Goal: Obtain resource: Download file/media

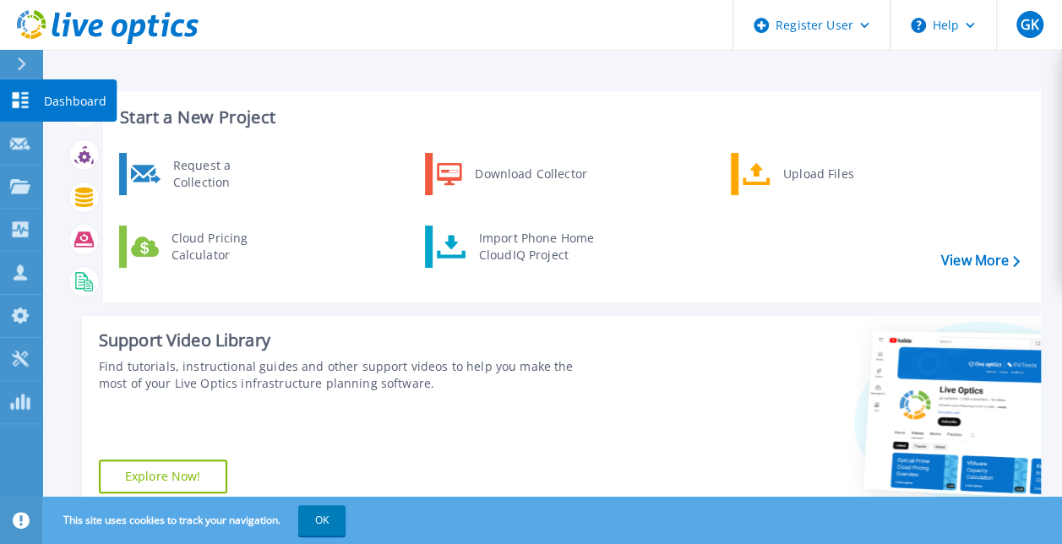
click at [61, 95] on p "Dashboard" at bounding box center [75, 101] width 63 height 44
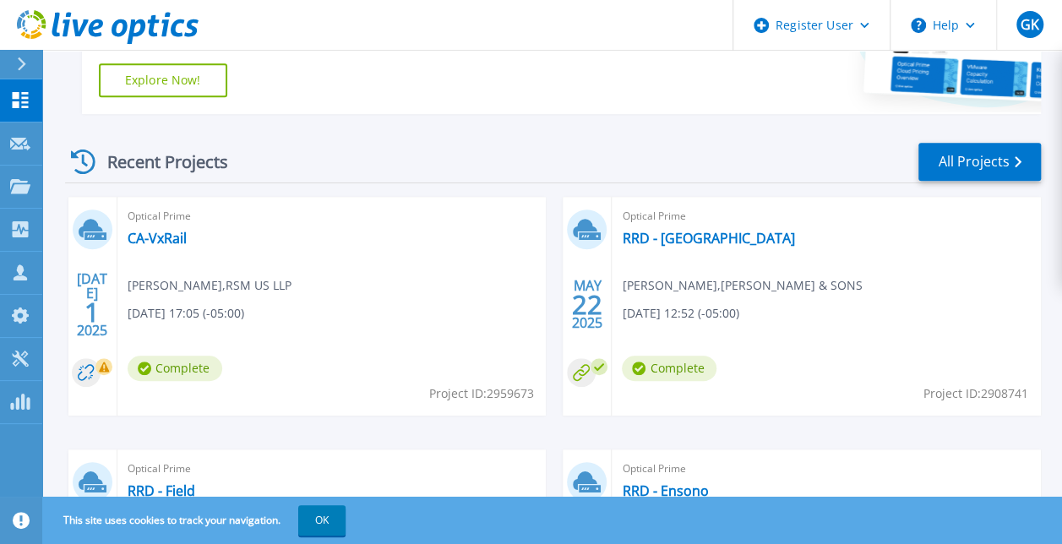
scroll to position [422, 0]
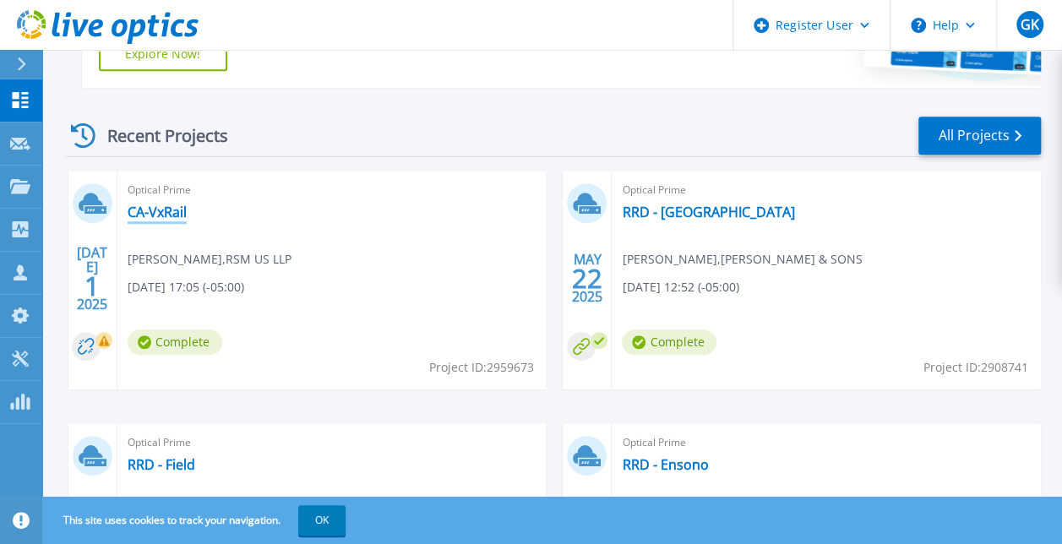
click at [172, 210] on link "CA-VxRail" at bounding box center [157, 212] width 59 height 17
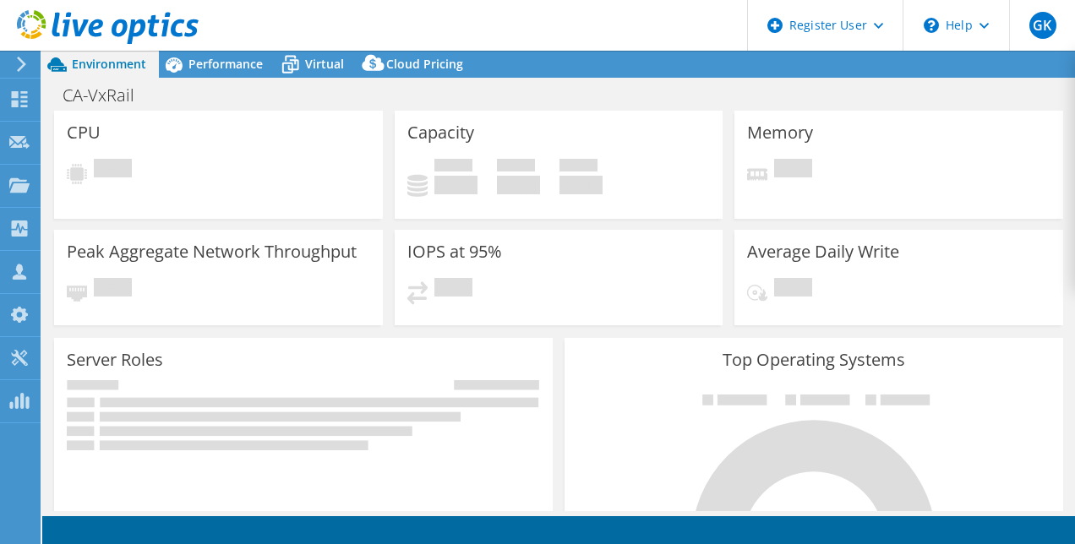
select select "USD"
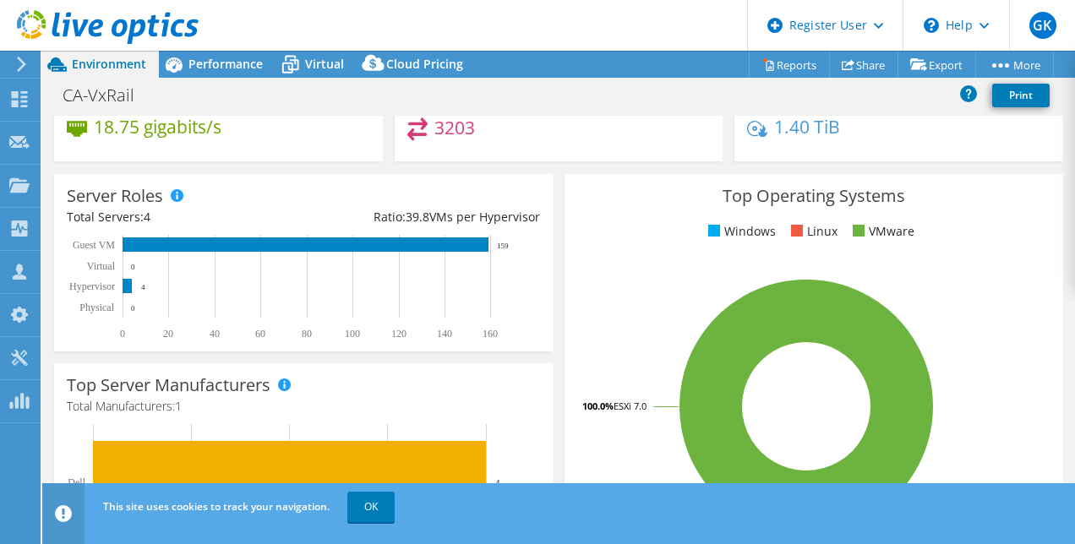
scroll to position [122, 0]
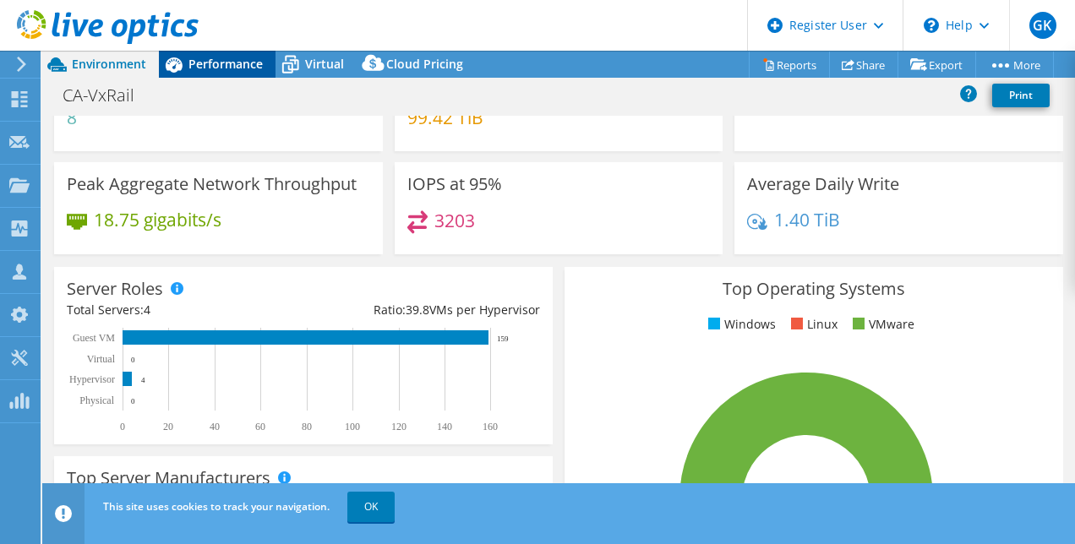
click at [226, 71] on span "Performance" at bounding box center [225, 64] width 74 height 16
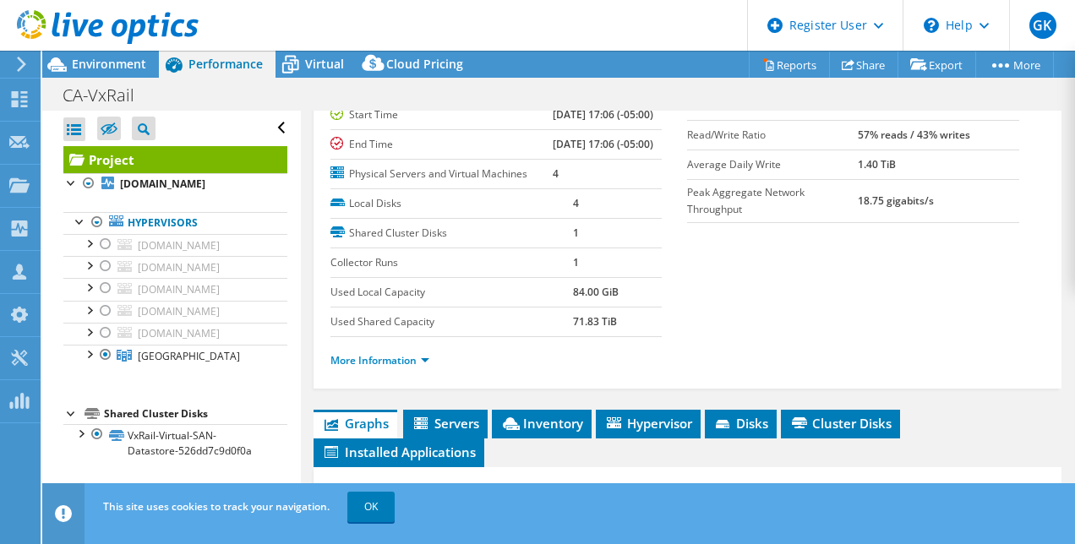
scroll to position [253, 0]
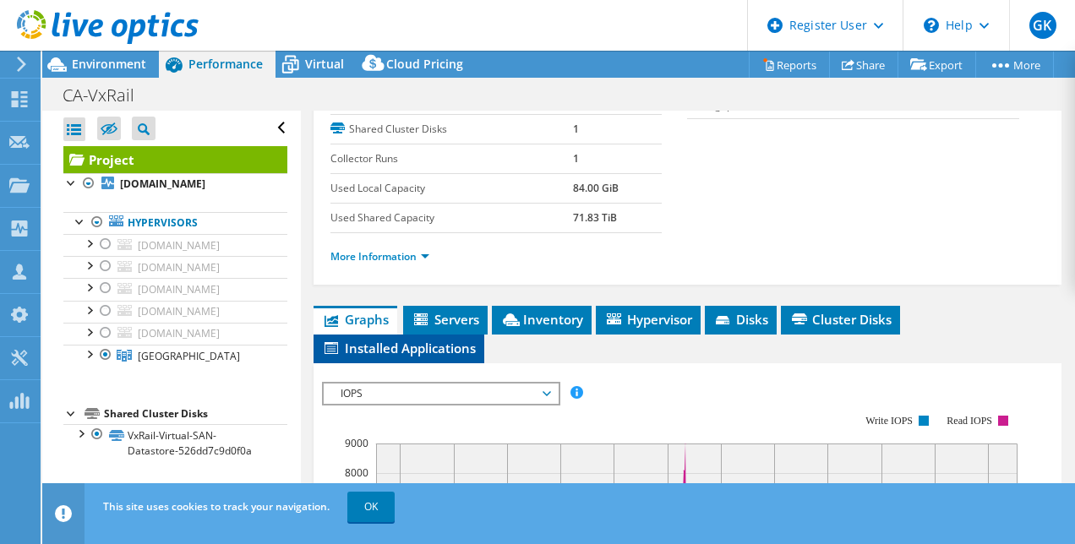
click at [428, 357] on span "Installed Applications" at bounding box center [399, 348] width 154 height 17
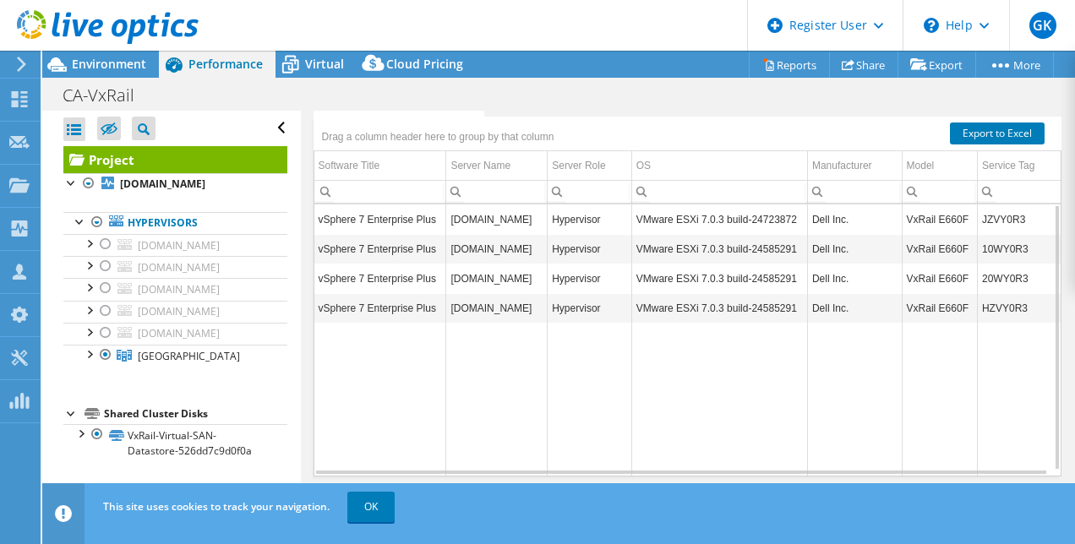
scroll to position [338, 0]
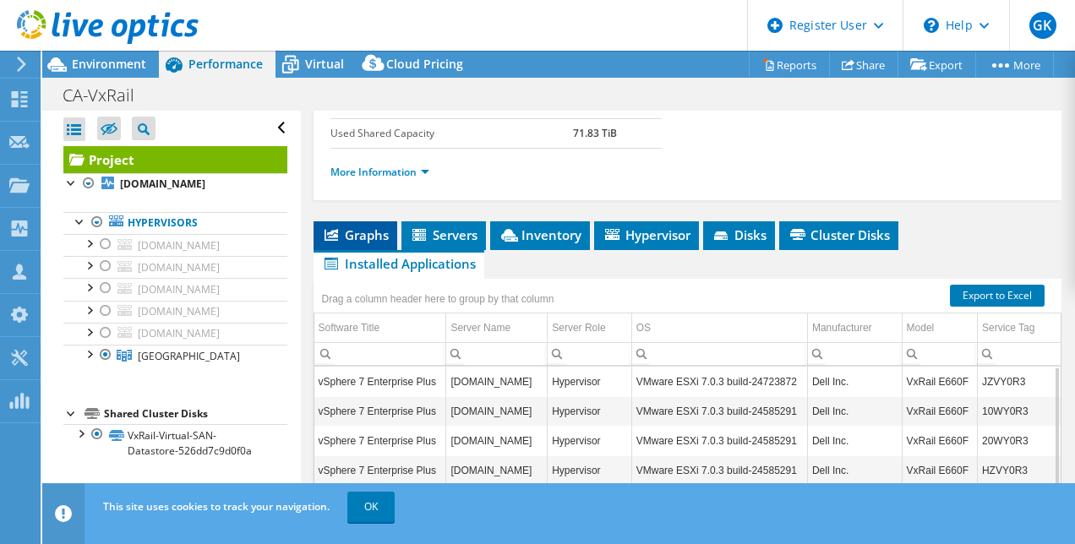
click at [362, 243] on span "Graphs" at bounding box center [355, 234] width 67 height 17
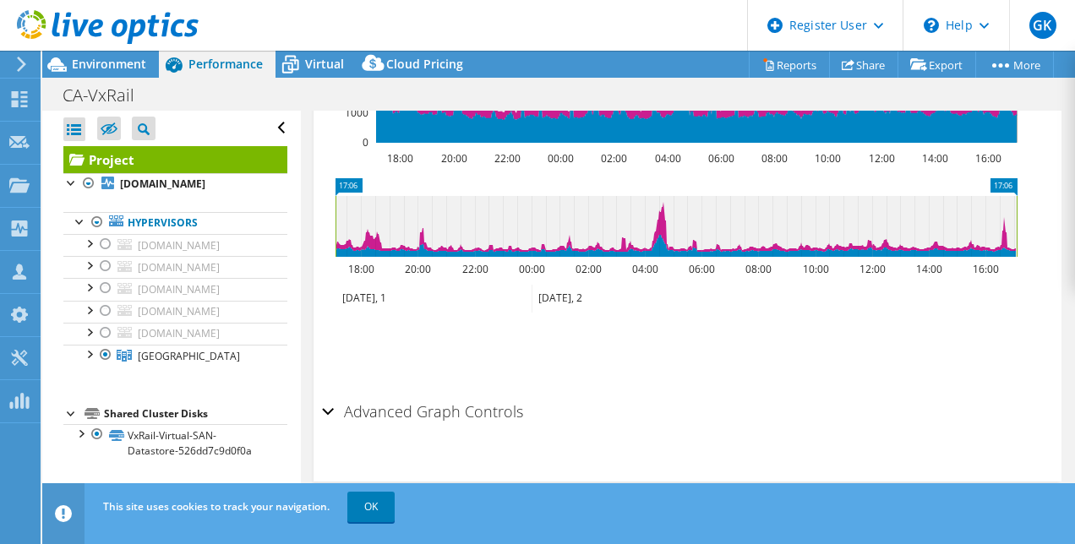
scroll to position [866, 0]
click at [326, 412] on div "Advanced Graph Controls" at bounding box center [688, 413] width 732 height 36
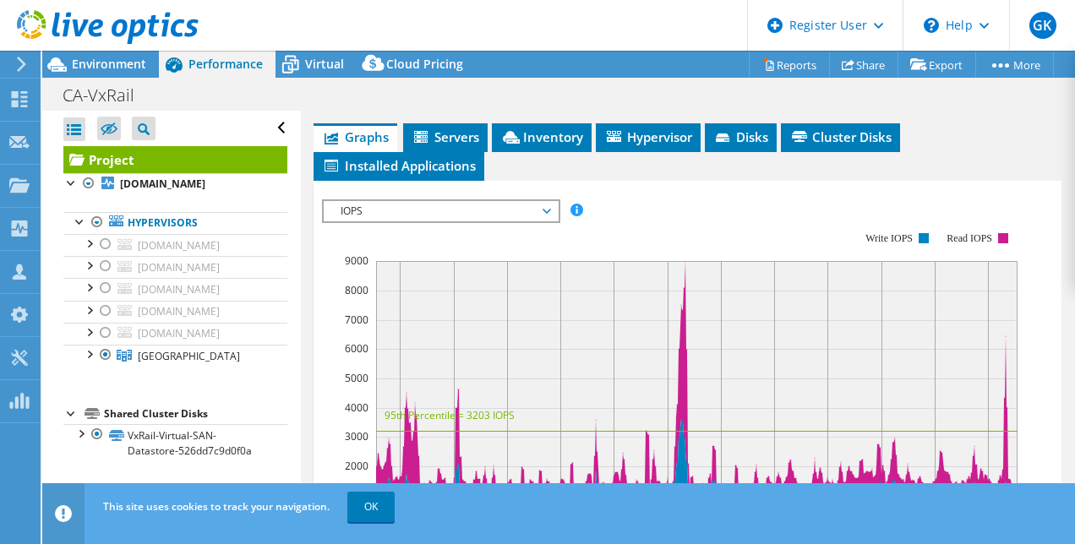
scroll to position [425, 0]
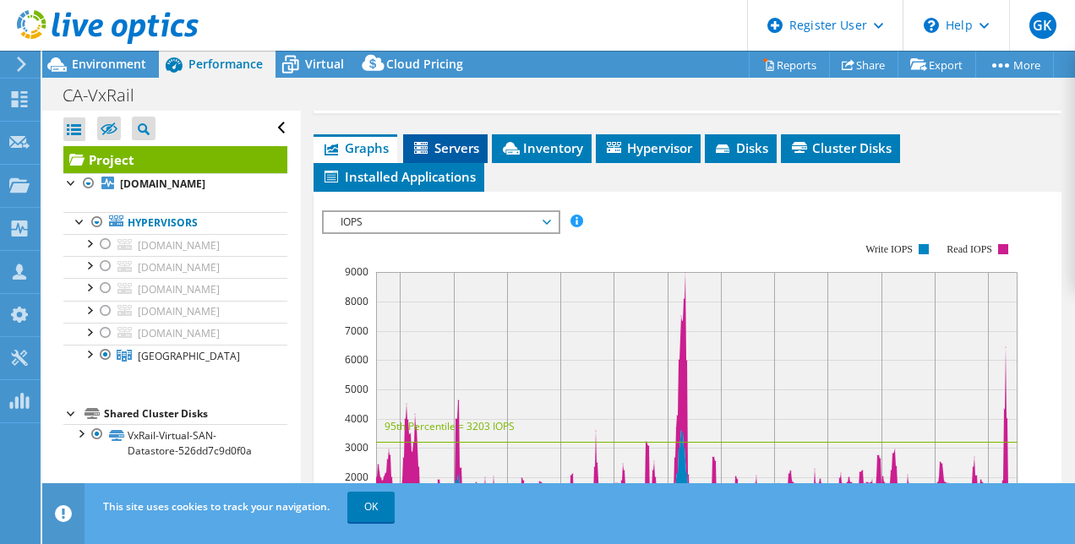
click at [445, 156] on span "Servers" at bounding box center [445, 147] width 68 height 17
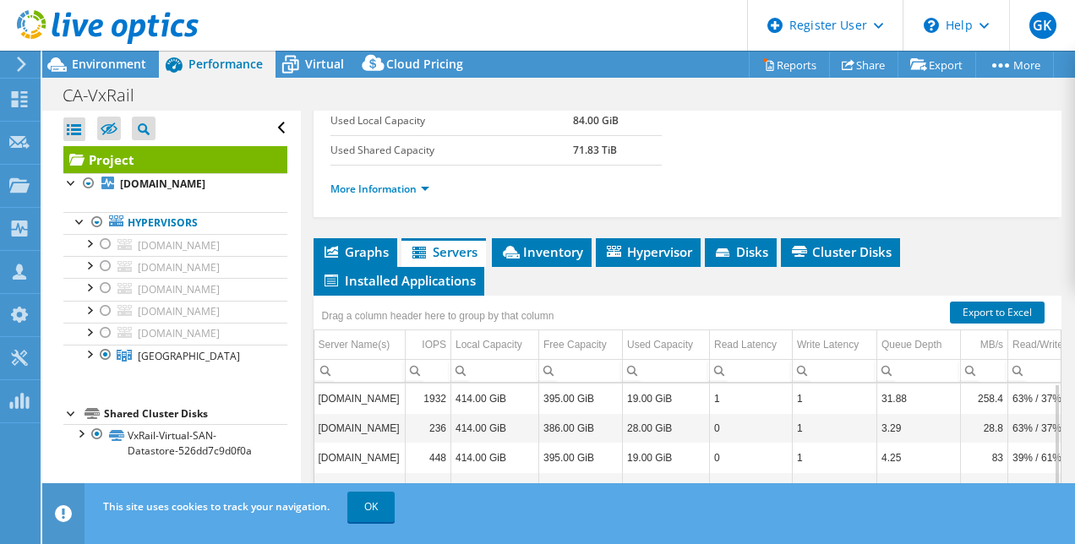
scroll to position [297, 0]
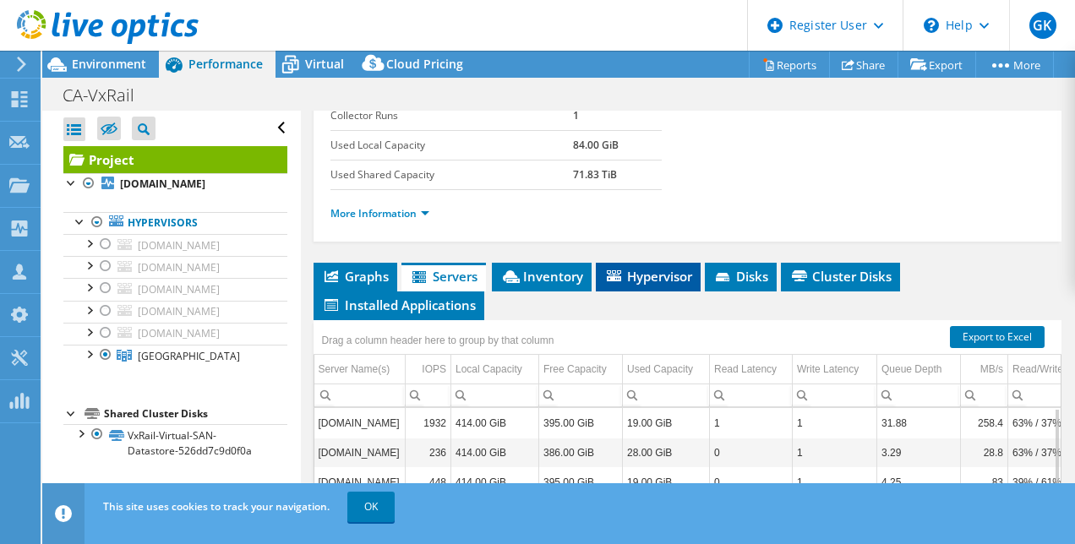
click at [642, 285] on span "Hypervisor" at bounding box center [648, 276] width 88 height 17
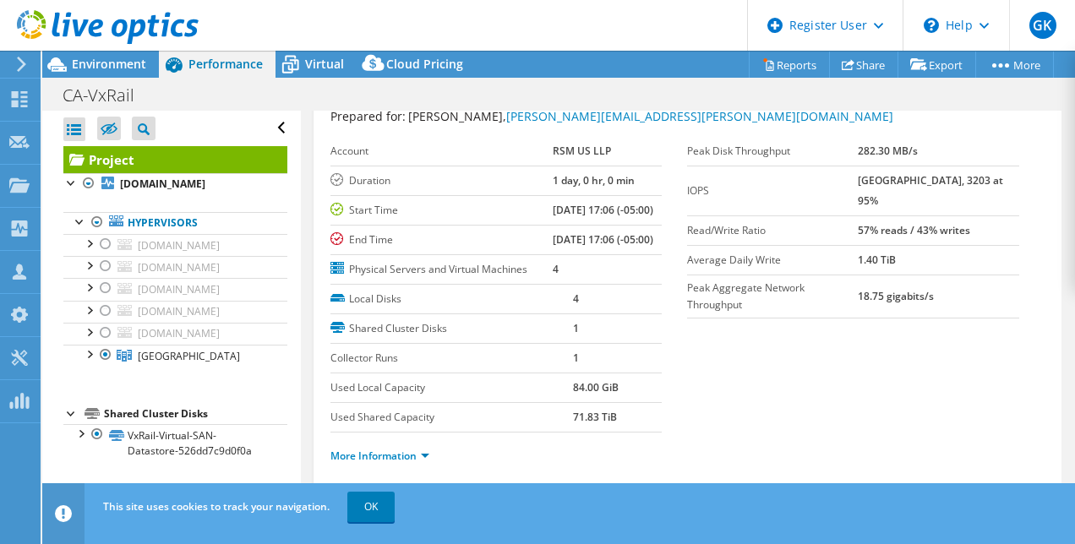
scroll to position [0, 0]
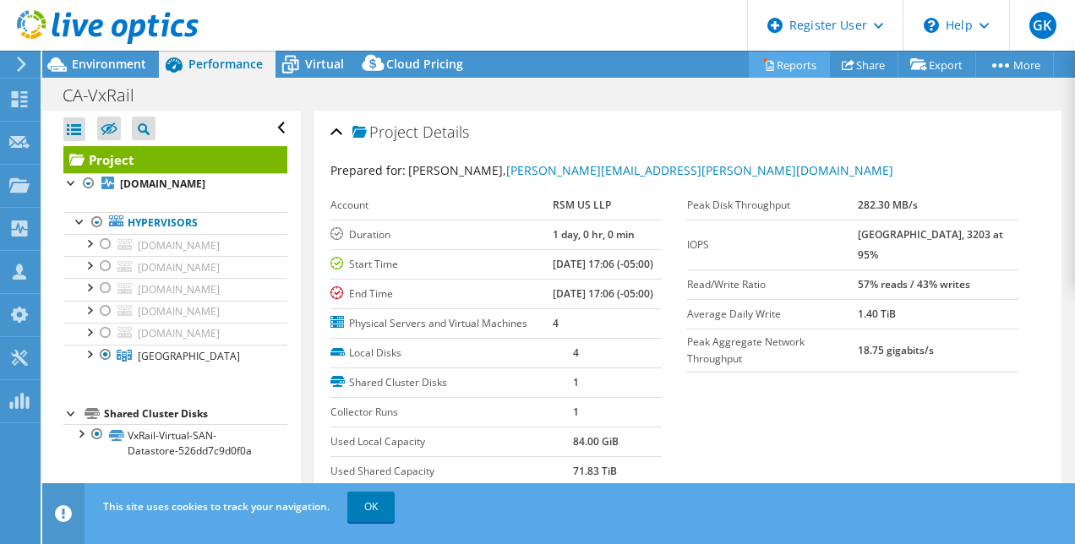
click at [789, 61] on link "Reports" at bounding box center [789, 65] width 81 height 26
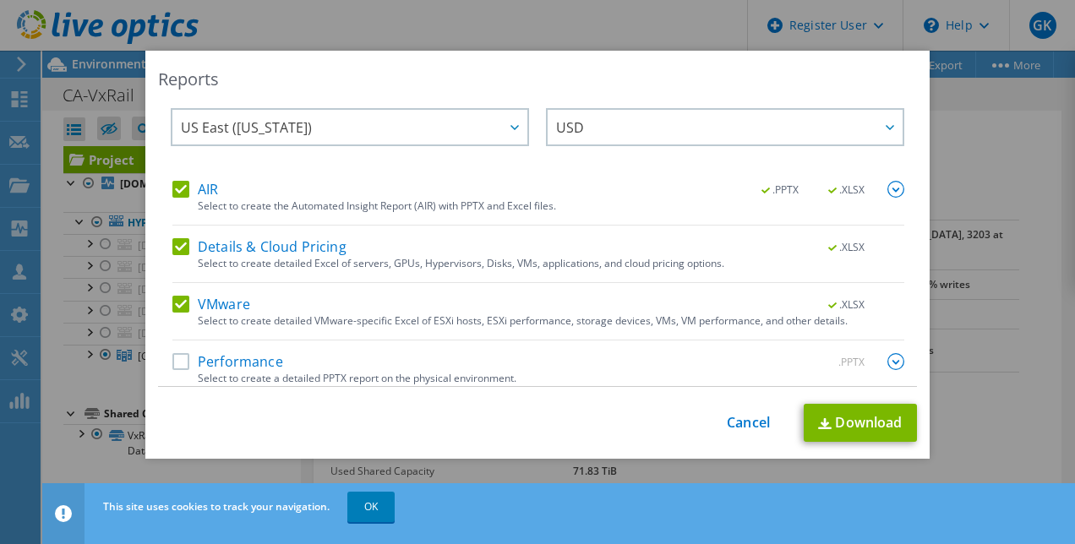
scroll to position [30, 0]
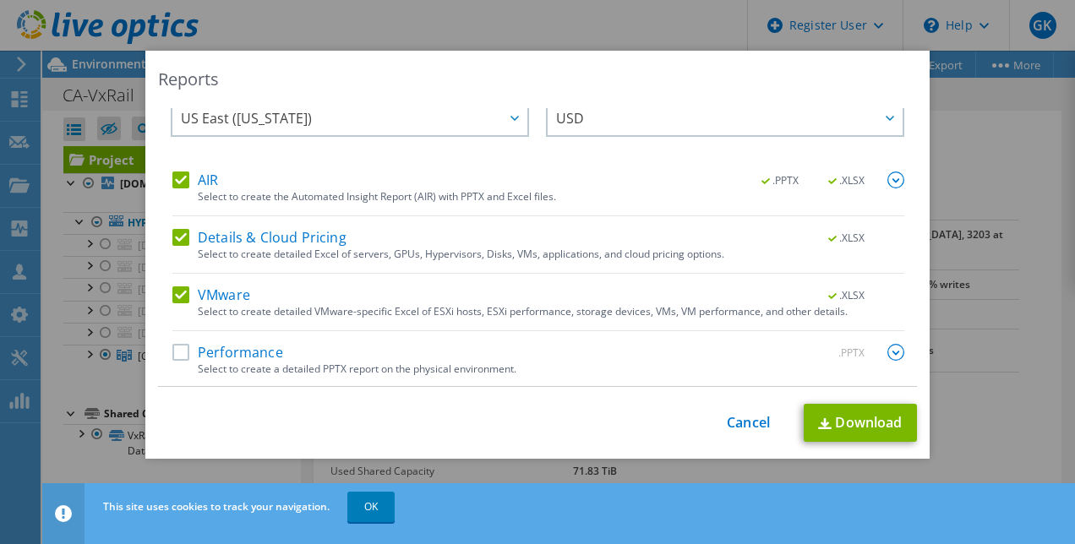
click at [186, 346] on label "Performance" at bounding box center [227, 352] width 111 height 17
click at [0, 0] on input "Performance" at bounding box center [0, 0] width 0 height 0
click at [858, 419] on link "Download" at bounding box center [860, 423] width 113 height 38
